Goal: Transaction & Acquisition: Purchase product/service

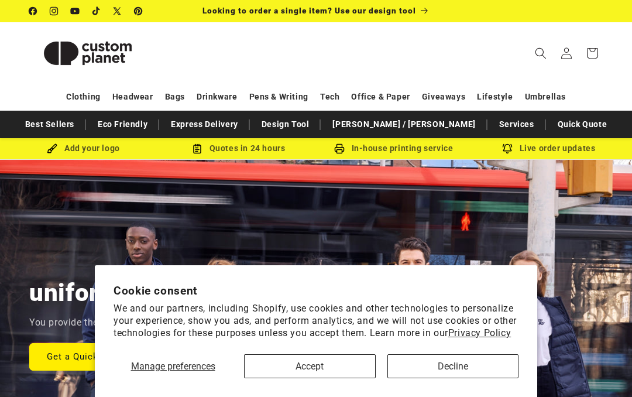
click at [336, 367] on button "Accept" at bounding box center [310, 366] width 132 height 24
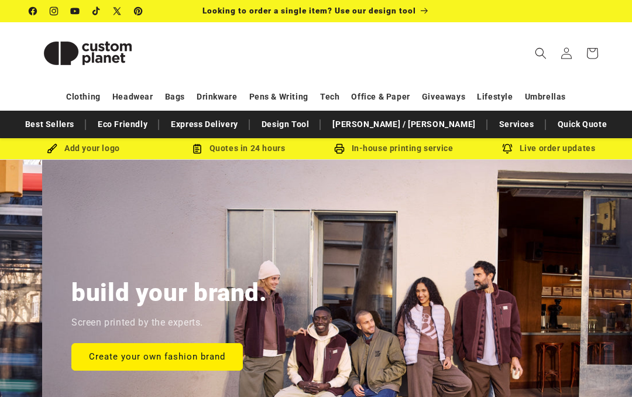
scroll to position [0, 632]
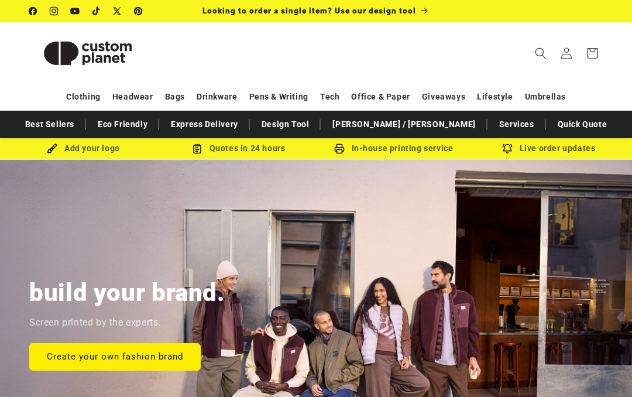
click at [161, 352] on link "Create your own fashion brand" at bounding box center [114, 355] width 171 height 27
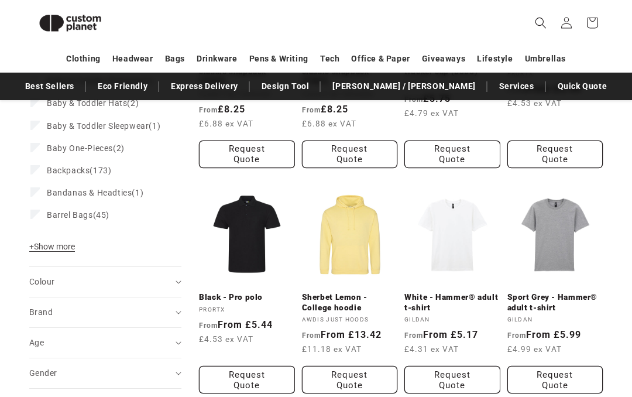
scroll to position [300, 0]
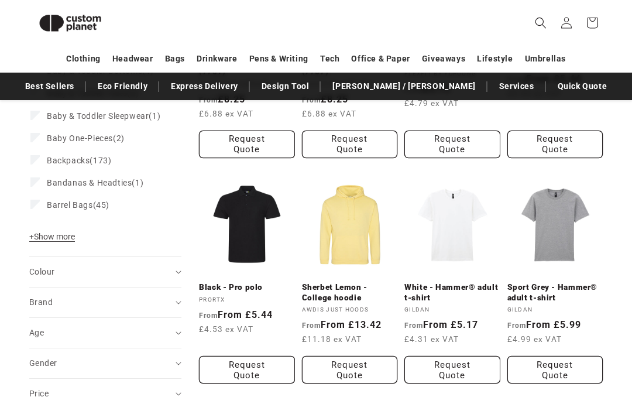
click at [463, 282] on link "White - Hammer® adult t-shirt" at bounding box center [452, 292] width 96 height 20
